Goal: Information Seeking & Learning: Learn about a topic

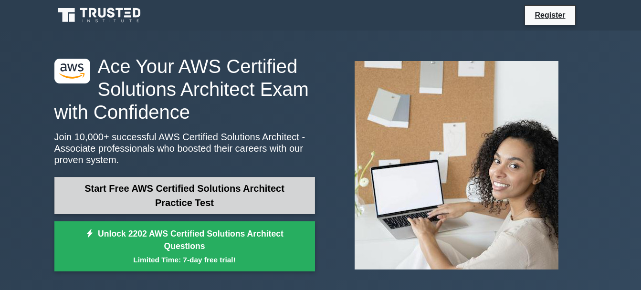
click at [247, 188] on link "Start Free AWS Certified Solutions Architect Practice Test" at bounding box center [184, 195] width 260 height 37
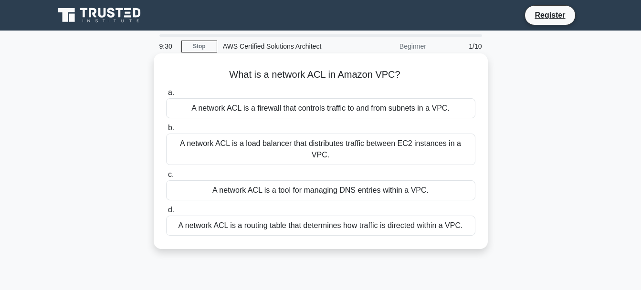
click at [291, 111] on div "A network ACL is a firewall that controls traffic to and from subnets in a VPC." at bounding box center [320, 108] width 309 height 20
click at [166, 96] on input "a. A network ACL is a firewall that controls traffic to and from subnets in a V…" at bounding box center [166, 93] width 0 height 6
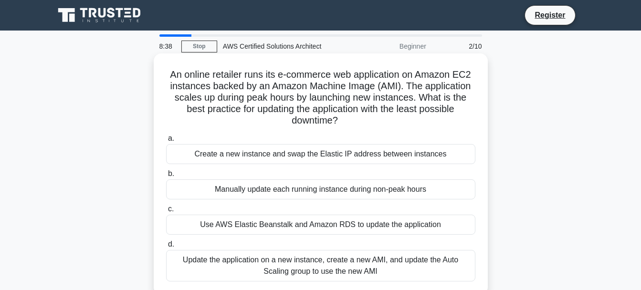
click at [296, 228] on div "Use AWS Elastic Beanstalk and Amazon RDS to update the application" at bounding box center [320, 225] width 309 height 20
click at [166, 212] on input "c. Use AWS Elastic Beanstalk and Amazon RDS to update the application" at bounding box center [166, 209] width 0 height 6
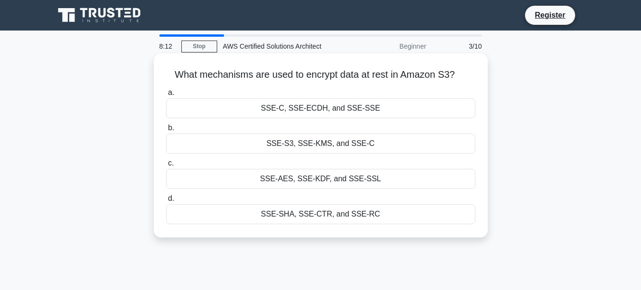
click at [337, 145] on div "SSE-S3, SSE-KMS, and SSE-C" at bounding box center [320, 144] width 309 height 20
click at [166, 131] on input "b. SSE-S3, SSE-KMS, and SSE-C" at bounding box center [166, 128] width 0 height 6
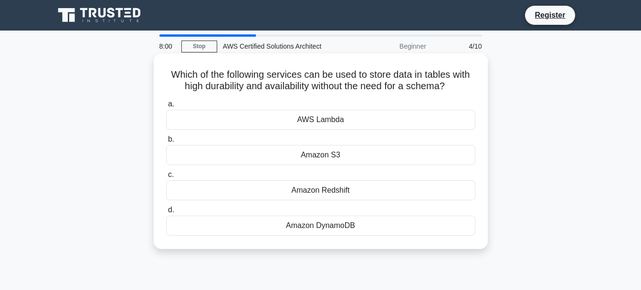
click at [347, 227] on div "Amazon DynamoDB" at bounding box center [320, 226] width 309 height 20
click at [166, 213] on input "d. Amazon DynamoDB" at bounding box center [166, 210] width 0 height 6
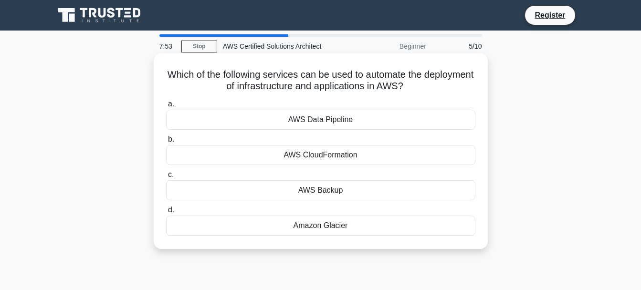
click at [369, 155] on div "AWS CloudFormation" at bounding box center [320, 155] width 309 height 20
click at [166, 143] on input "b. AWS CloudFormation" at bounding box center [166, 139] width 0 height 6
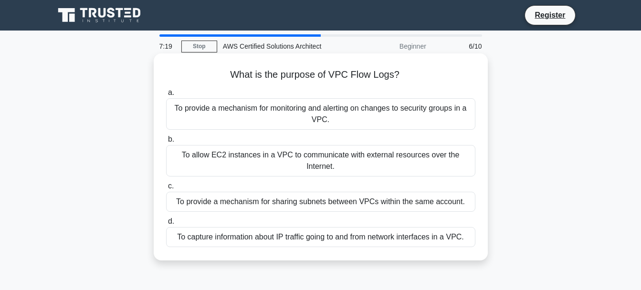
click at [384, 237] on div "To capture information about IP traffic going to and from network interfaces in…" at bounding box center [320, 237] width 309 height 20
click at [166, 225] on input "d. To capture information about IP traffic going to and from network interfaces…" at bounding box center [166, 221] width 0 height 6
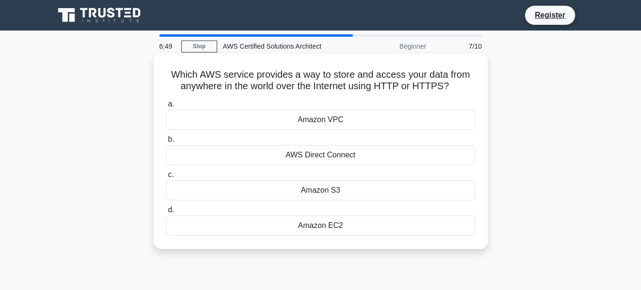
click at [352, 192] on div "Amazon S3" at bounding box center [320, 190] width 309 height 20
click at [166, 178] on input "c. Amazon S3" at bounding box center [166, 175] width 0 height 6
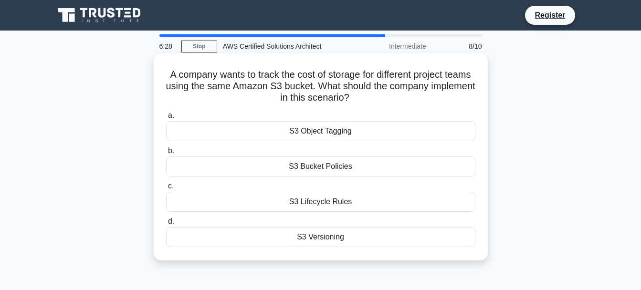
click at [335, 134] on div "S3 Object Tagging" at bounding box center [320, 131] width 309 height 20
click at [166, 119] on input "a. S3 Object Tagging" at bounding box center [166, 116] width 0 height 6
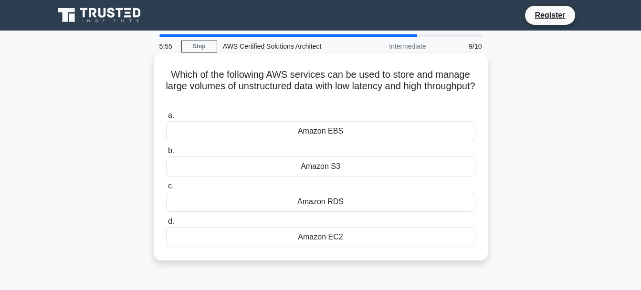
click at [324, 199] on div "Amazon RDS" at bounding box center [320, 202] width 309 height 20
click at [166, 189] on input "c. Amazon RDS" at bounding box center [166, 186] width 0 height 6
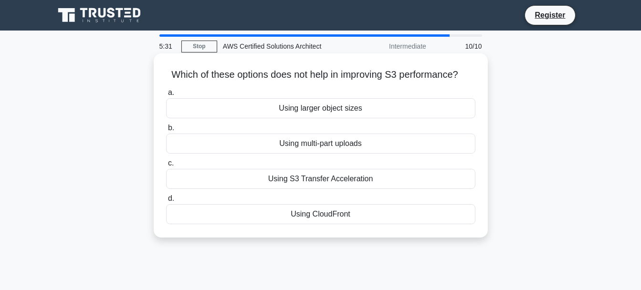
click at [314, 212] on div "Using CloudFront" at bounding box center [320, 214] width 309 height 20
click at [166, 202] on input "d. Using CloudFront" at bounding box center [166, 199] width 0 height 6
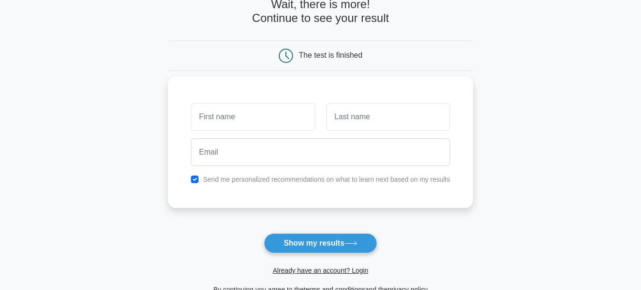
scroll to position [48, 0]
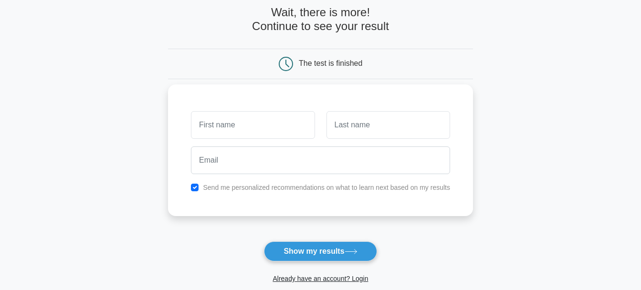
click at [207, 191] on label "Send me personalized recommendations on what to learn next based on my results" at bounding box center [326, 188] width 247 height 8
click at [193, 189] on input "checkbox" at bounding box center [195, 188] width 8 height 8
checkbox input "false"
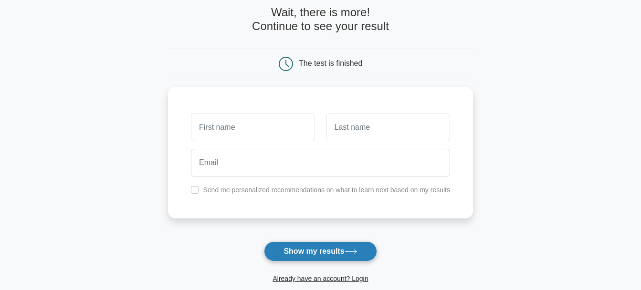
click at [330, 257] on button "Show my results" at bounding box center [320, 251] width 113 height 20
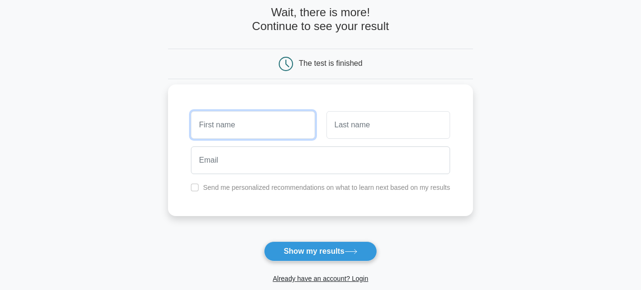
click at [256, 130] on input "text" at bounding box center [253, 125] width 124 height 28
type input "[PERSON_NAME]"
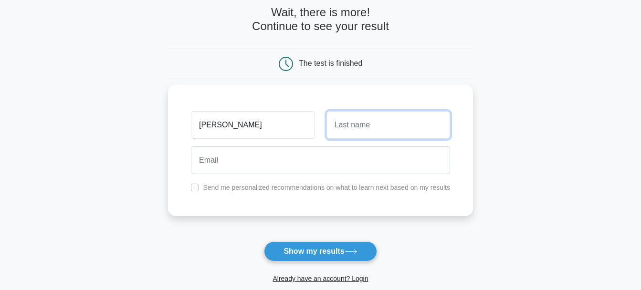
click at [348, 119] on input "text" at bounding box center [388, 125] width 124 height 28
type input "Rondeau"
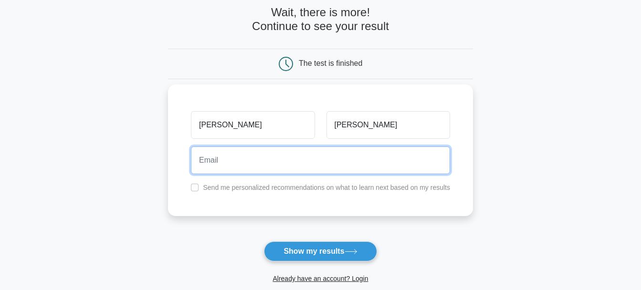
click at [327, 162] on input "email" at bounding box center [320, 160] width 259 height 28
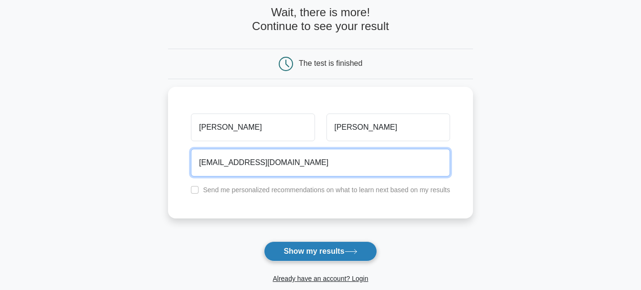
type input "gonzaronde01@gmail.com"
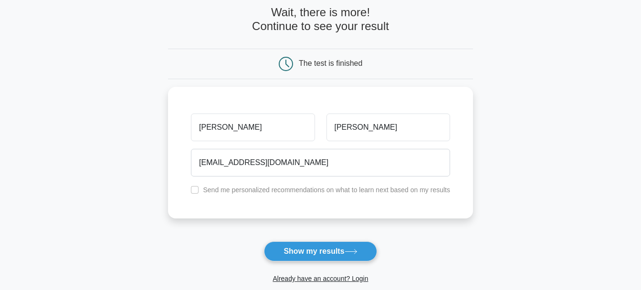
click at [323, 245] on button "Show my results" at bounding box center [320, 251] width 113 height 20
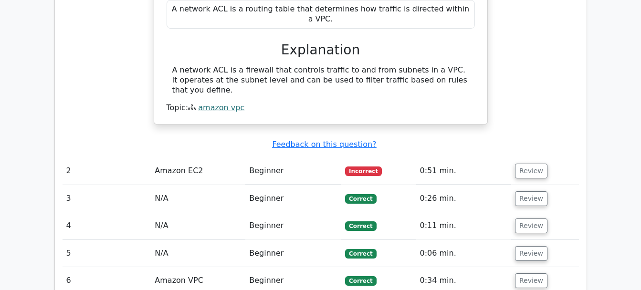
scroll to position [906, 0]
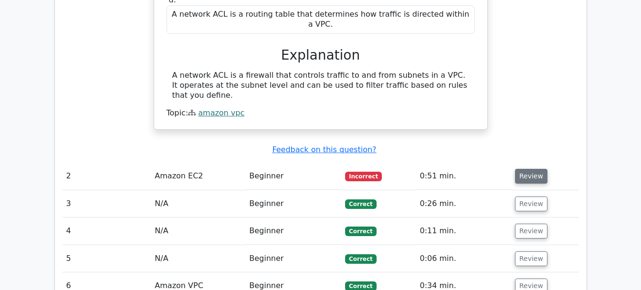
click at [530, 169] on button "Review" at bounding box center [531, 176] width 32 height 15
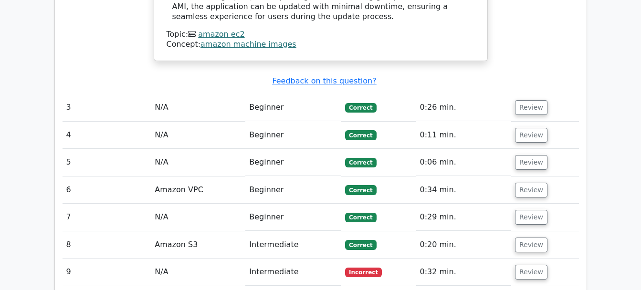
scroll to position [1479, 0]
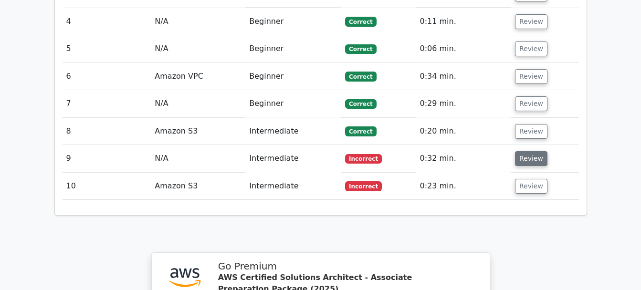
click at [518, 151] on button "Review" at bounding box center [531, 158] width 32 height 15
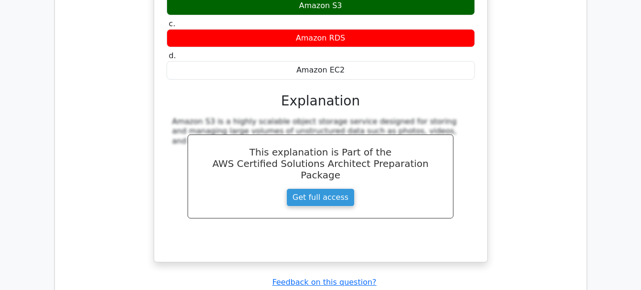
scroll to position [1860, 0]
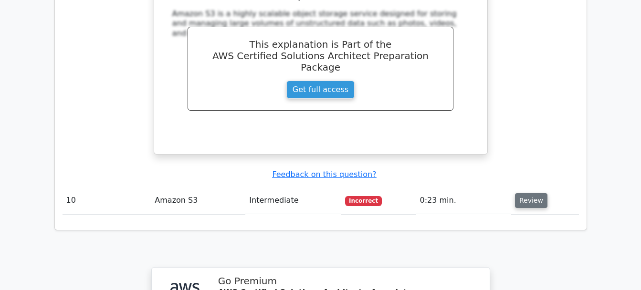
click at [535, 193] on button "Review" at bounding box center [531, 200] width 32 height 15
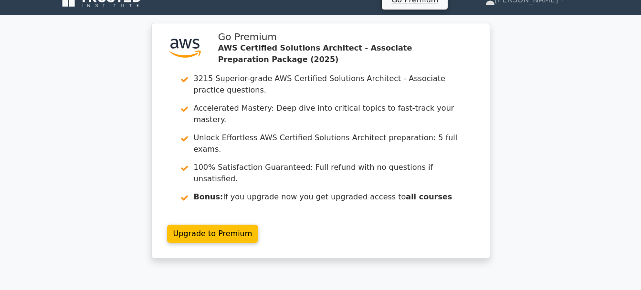
scroll to position [0, 0]
